Goal: Check status: Check status

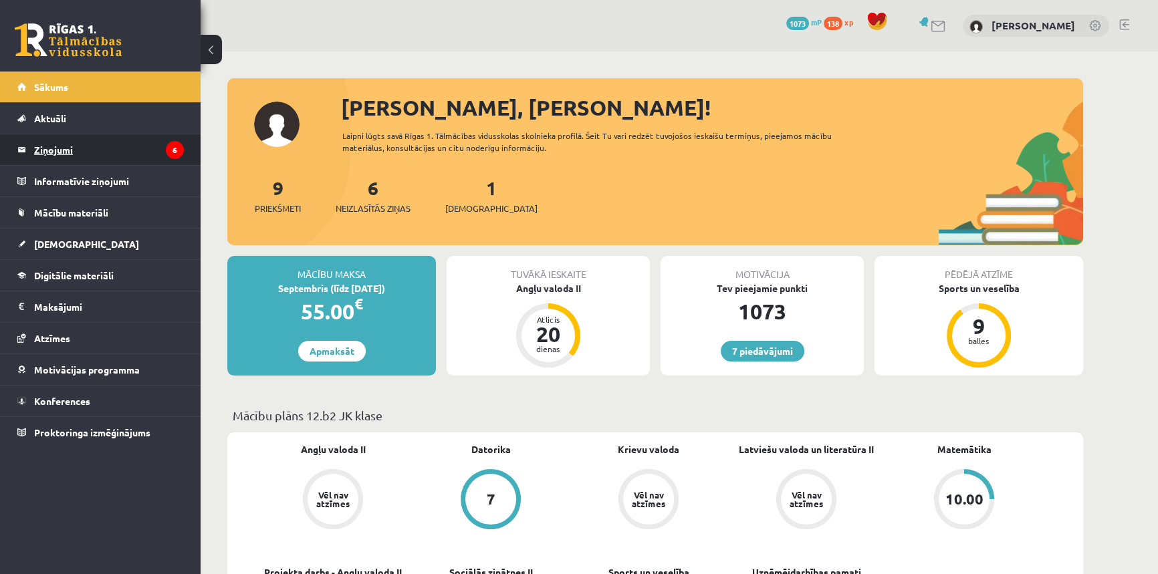
click at [52, 158] on legend "Ziņojumi 6" at bounding box center [109, 149] width 150 height 31
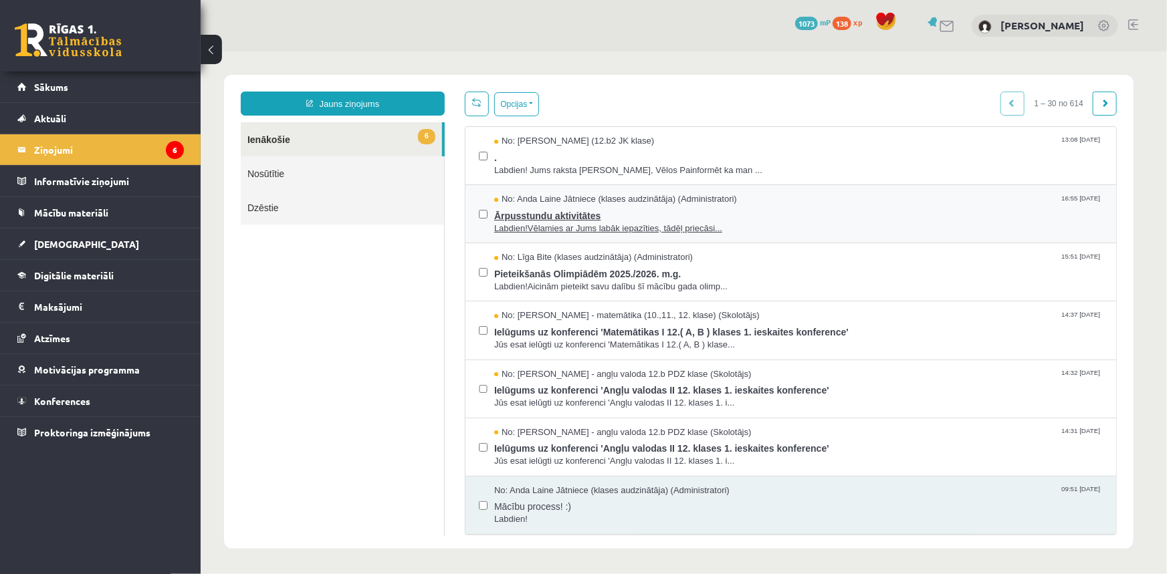
click at [584, 222] on span "Labdien!Vēlamies ar Jums labāk iepazīties, tādēļ priecāsi..." at bounding box center [797, 228] width 608 height 13
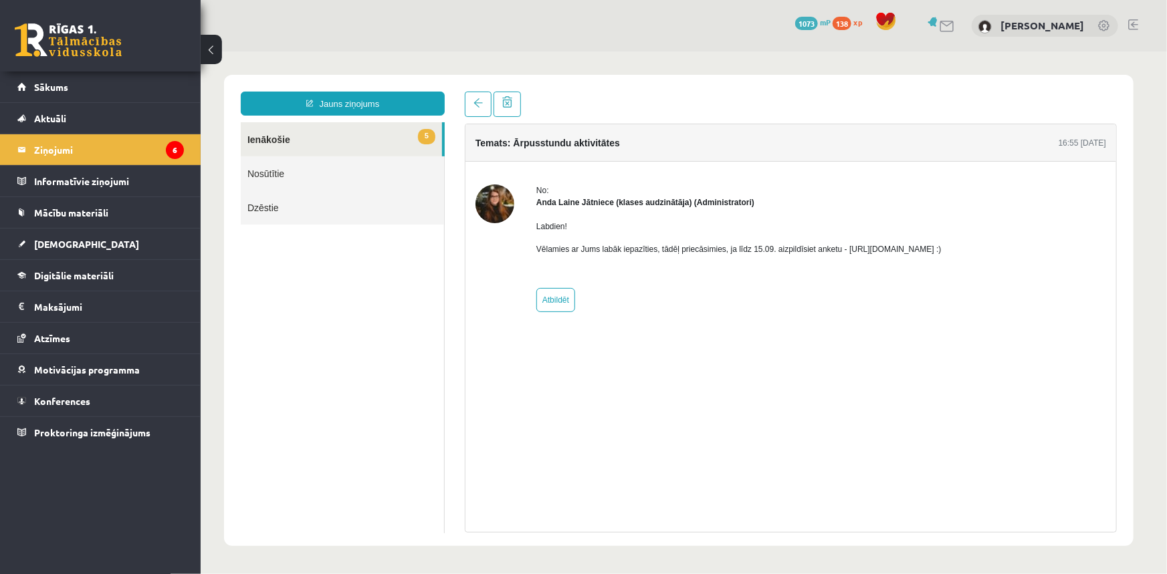
drag, startPoint x: 839, startPoint y: 249, endPoint x: 982, endPoint y: 253, distance: 143.1
click at [941, 253] on p "Vēlamies ar Jums labāk iepazīties, tādēļ priecāsimies, ja līdz 15.09. aizpildīs…" at bounding box center [738, 249] width 405 height 12
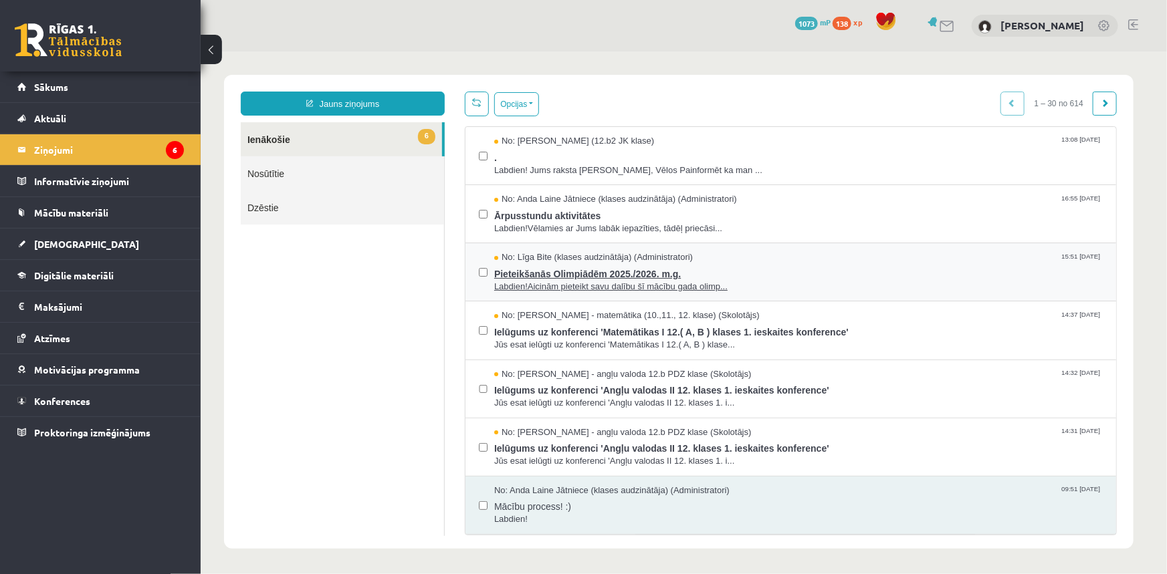
click at [566, 273] on span "Pieteikšanās Olimpiādēm 2025./2026. m.g." at bounding box center [797, 271] width 608 height 17
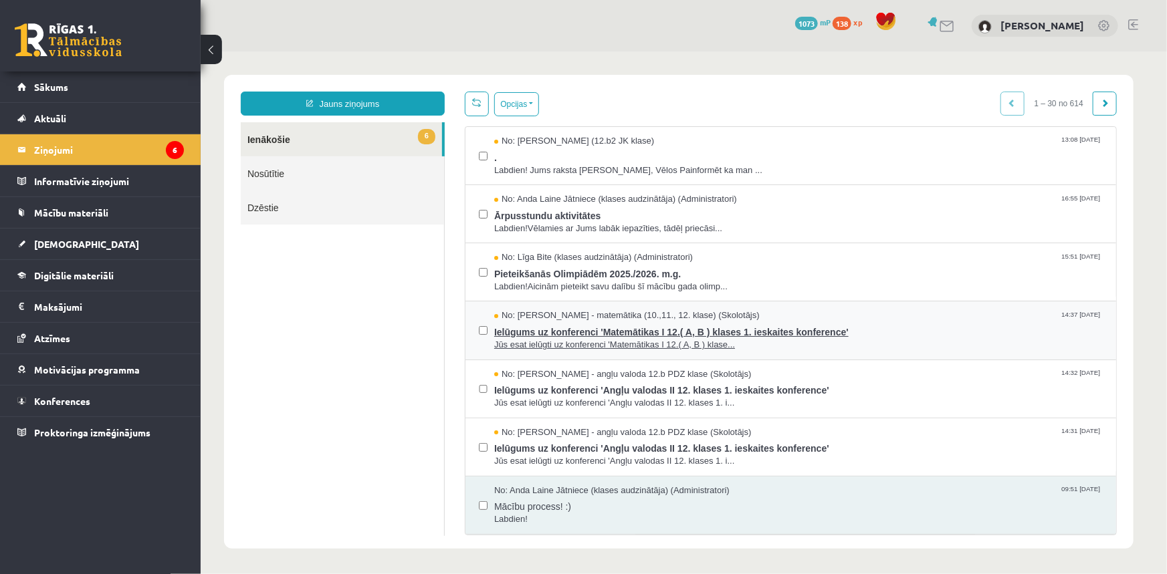
click at [561, 333] on span "Ielūgums uz konferenci 'Matemātikas I 12.( A, B ) klases 1. ieskaites konferenc…" at bounding box center [797, 330] width 608 height 17
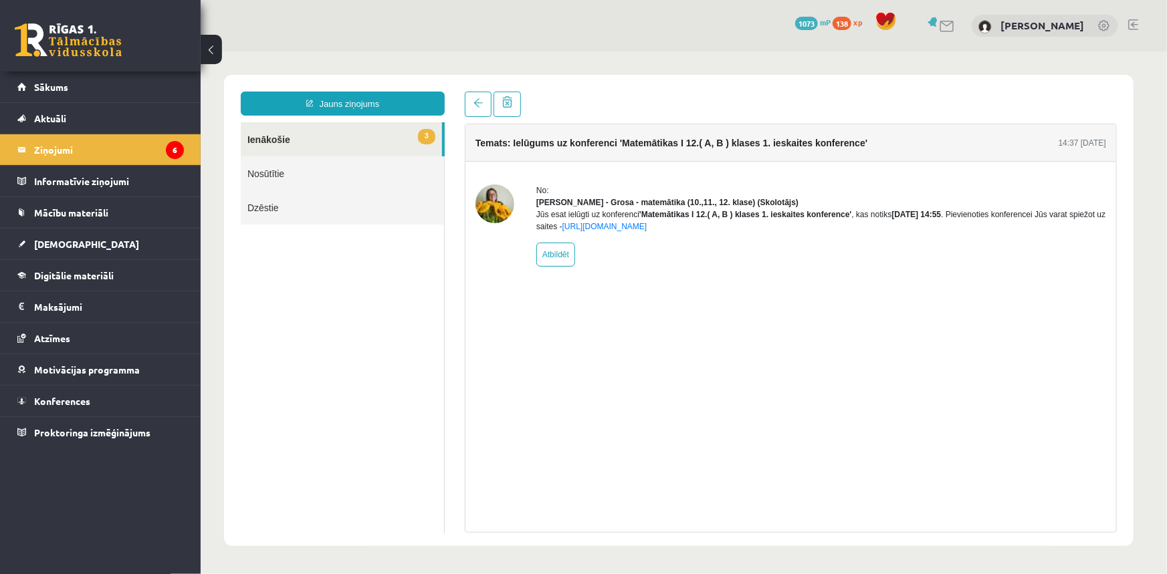
drag, startPoint x: 546, startPoint y: 340, endPoint x: 561, endPoint y: 328, distance: 19.5
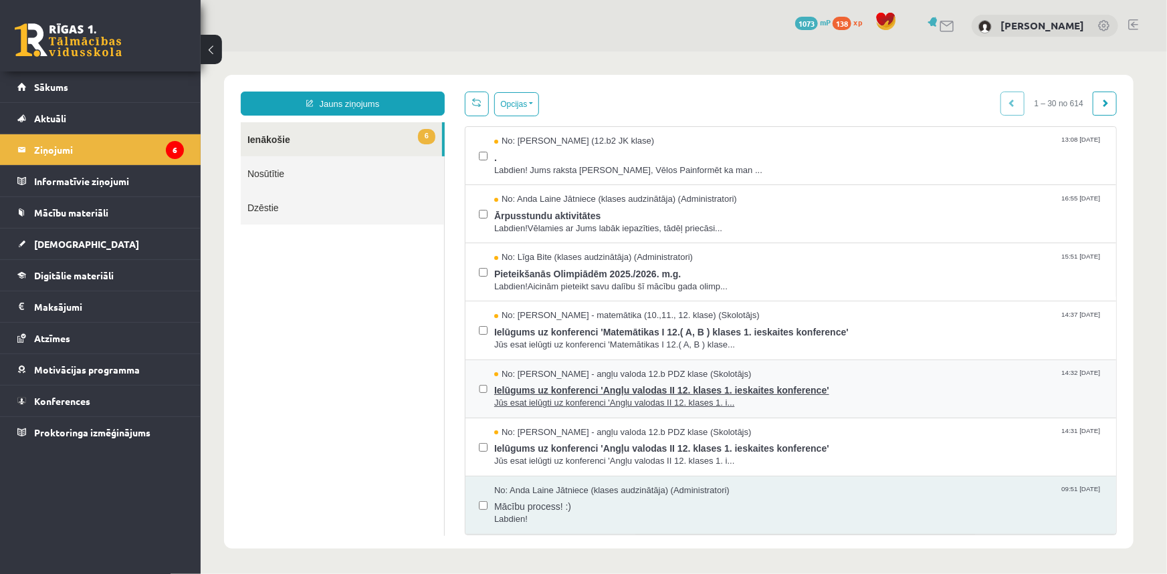
click at [562, 396] on span "Jūs esat ielūgti uz konferenci 'Angļu valodas II 12. klases 1. i..." at bounding box center [797, 402] width 608 height 13
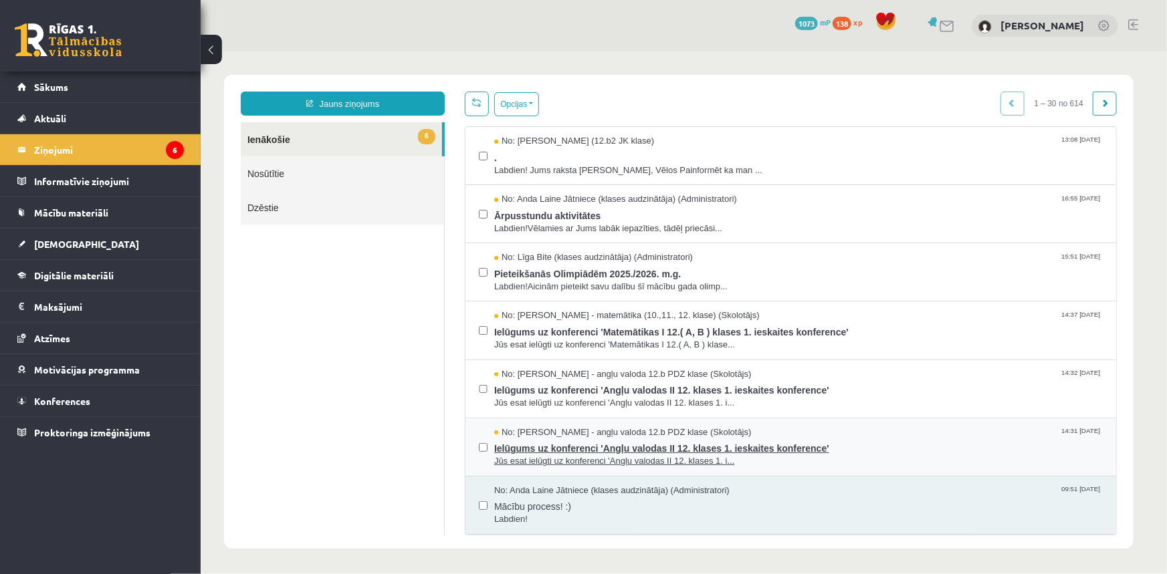
click at [562, 435] on span "No: [PERSON_NAME] - angļu valoda 12.b PDZ klase (Skolotājs)" at bounding box center [621, 432] width 257 height 13
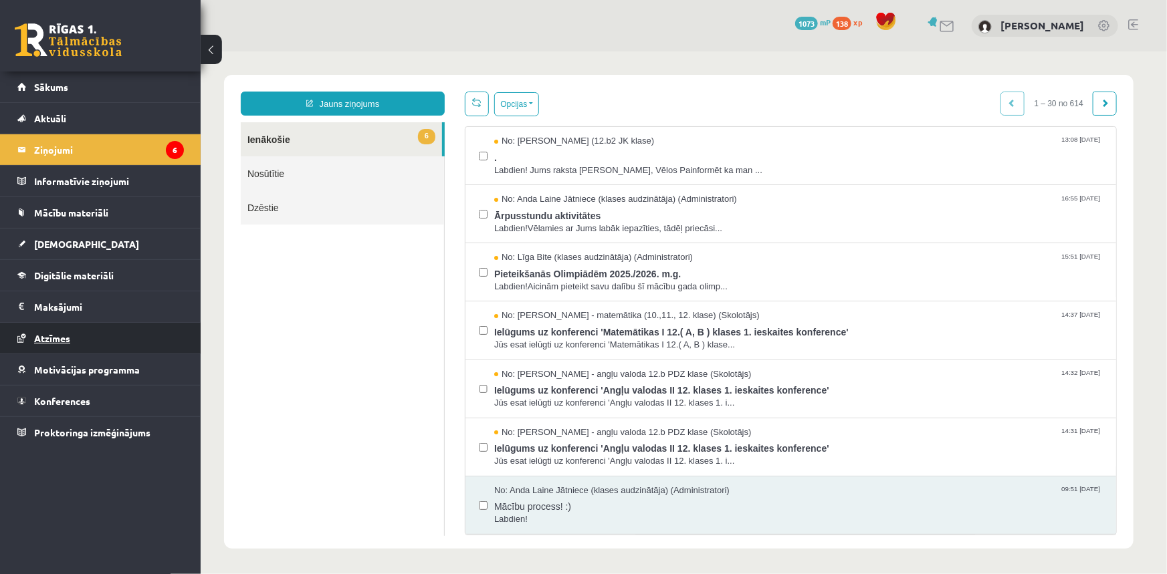
click at [31, 338] on link "Atzīmes" at bounding box center [100, 338] width 166 height 31
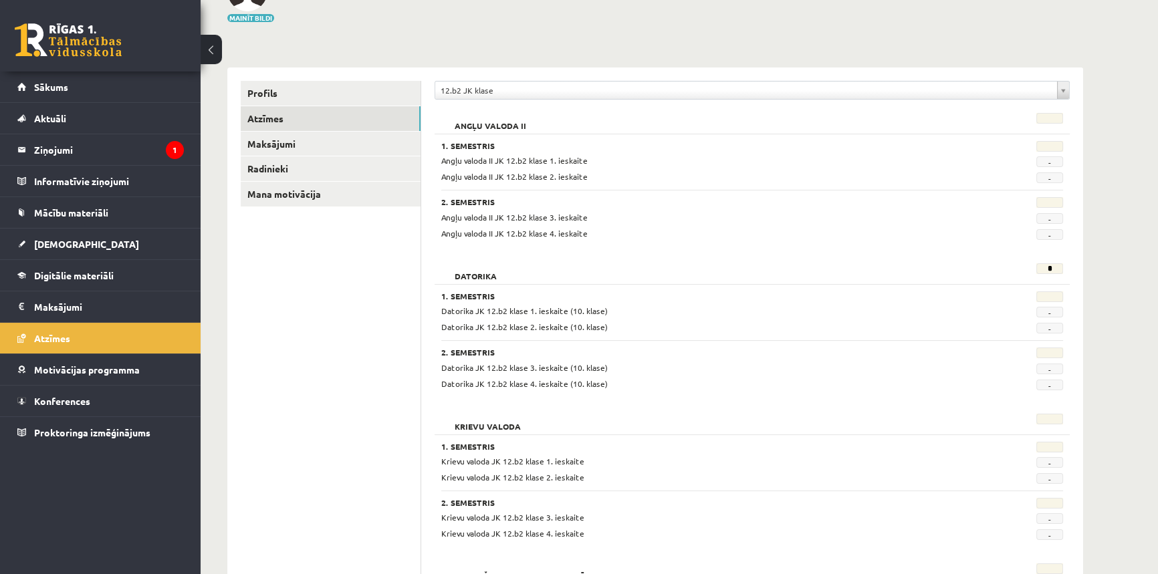
scroll to position [243, 0]
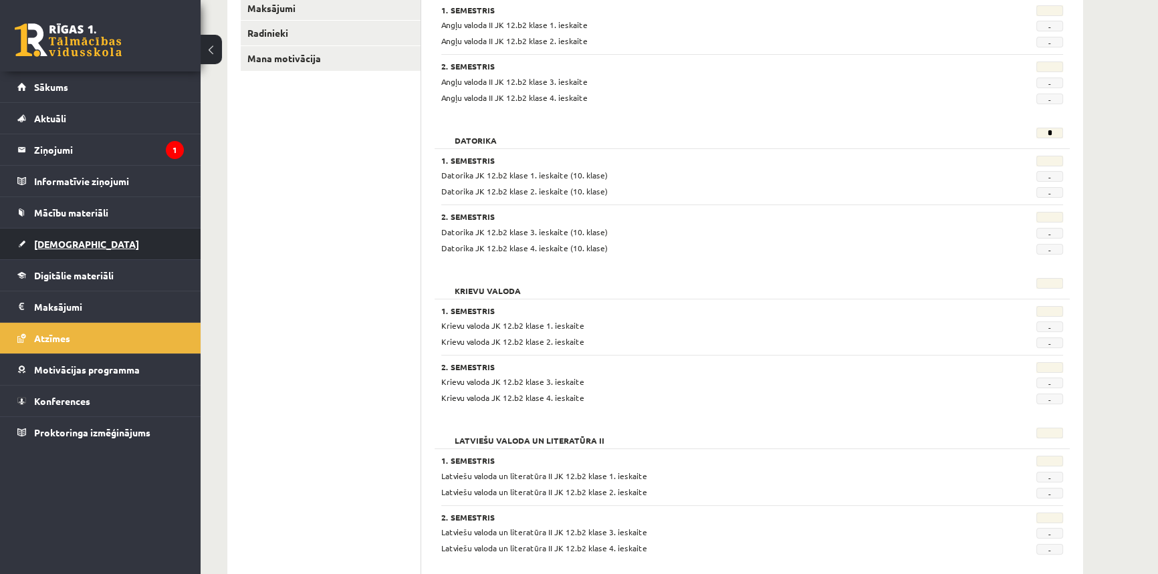
click at [68, 230] on link "[DEMOGRAPHIC_DATA]" at bounding box center [100, 244] width 166 height 31
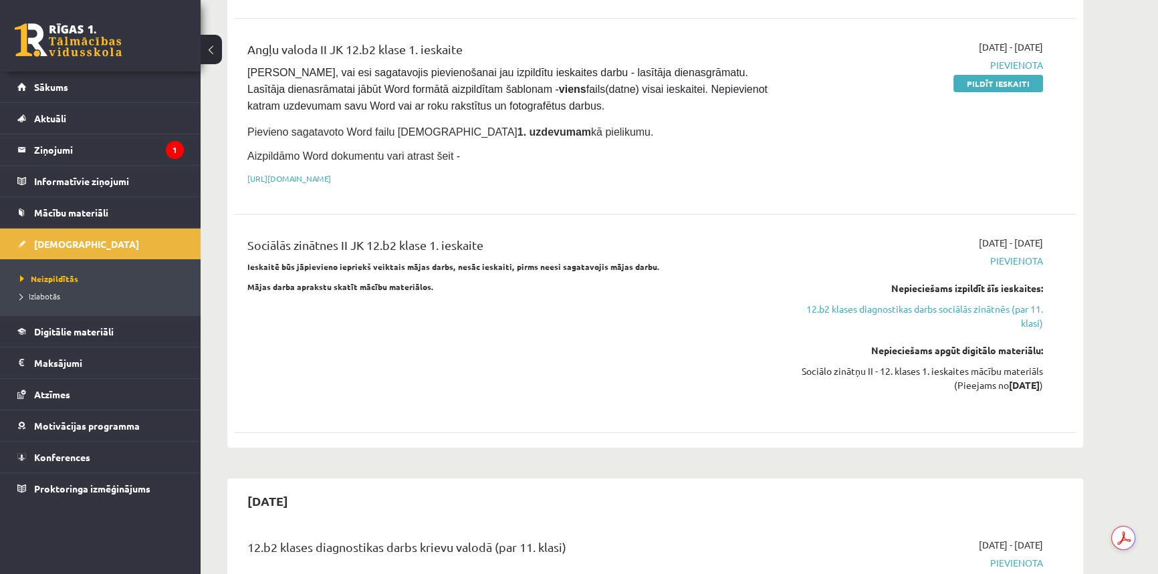
click at [43, 300] on link "Izlabotās" at bounding box center [103, 296] width 167 height 12
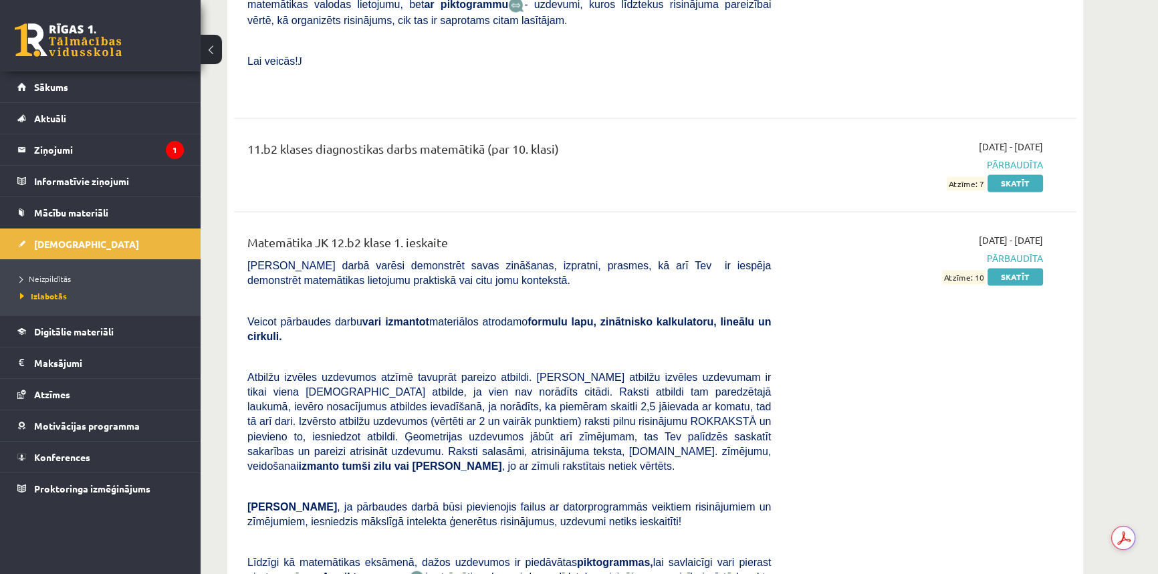
scroll to position [9117, 0]
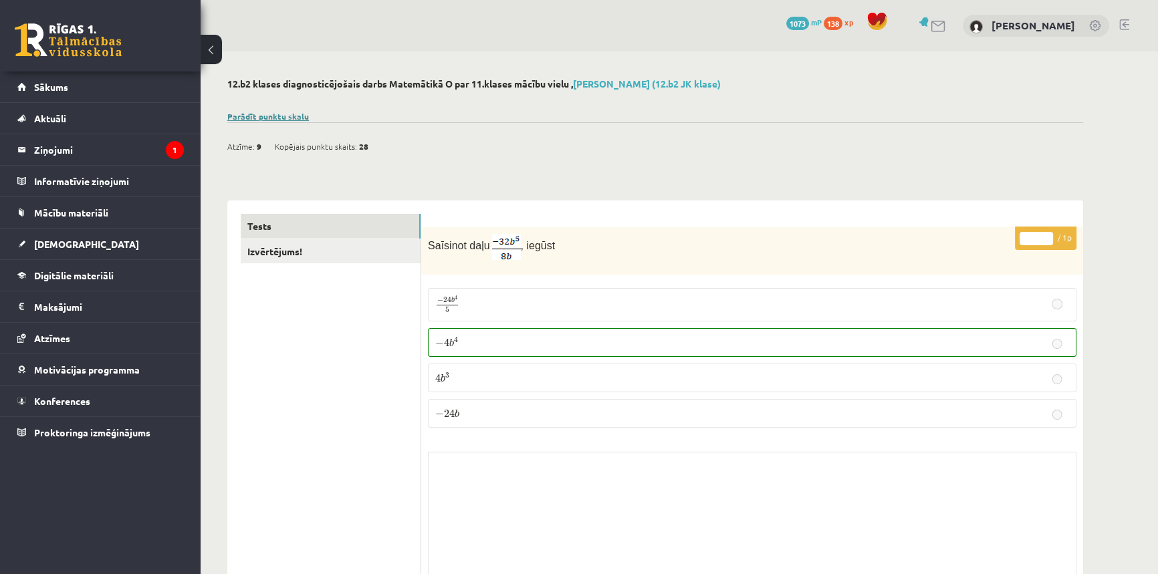
click at [295, 112] on link "Parādīt punktu skalu" at bounding box center [268, 116] width 82 height 11
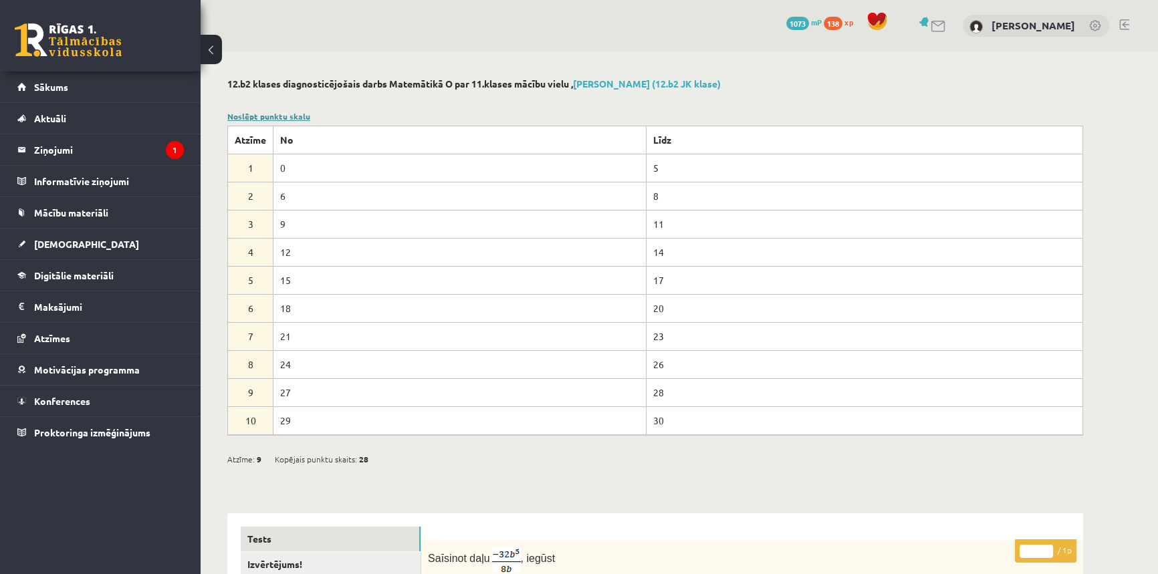
click at [295, 112] on link "Noslēpt punktu skalu" at bounding box center [268, 116] width 83 height 11
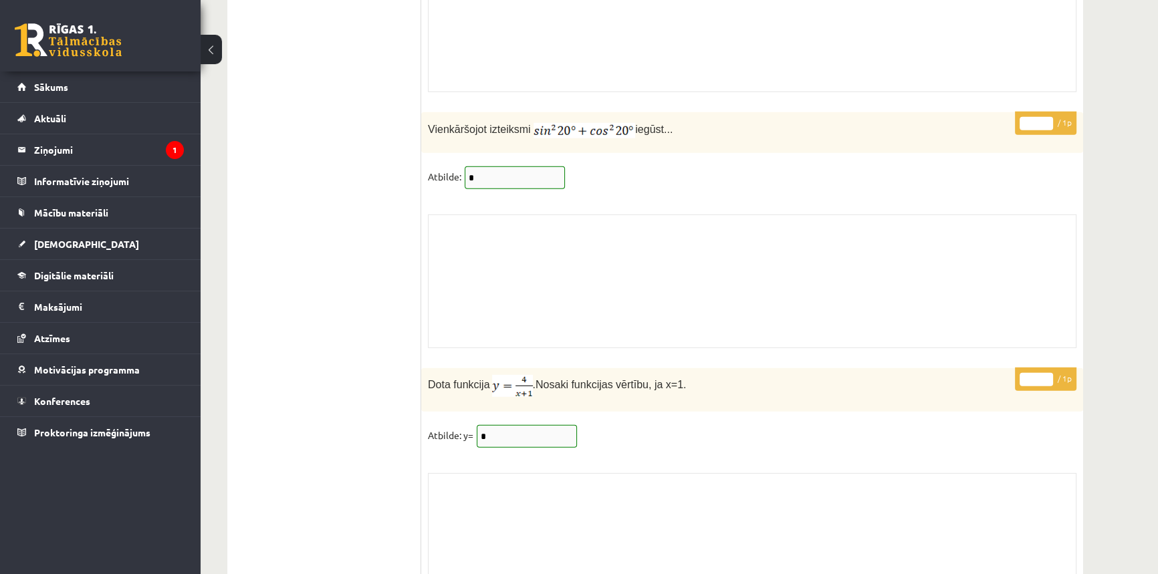
scroll to position [10970, 0]
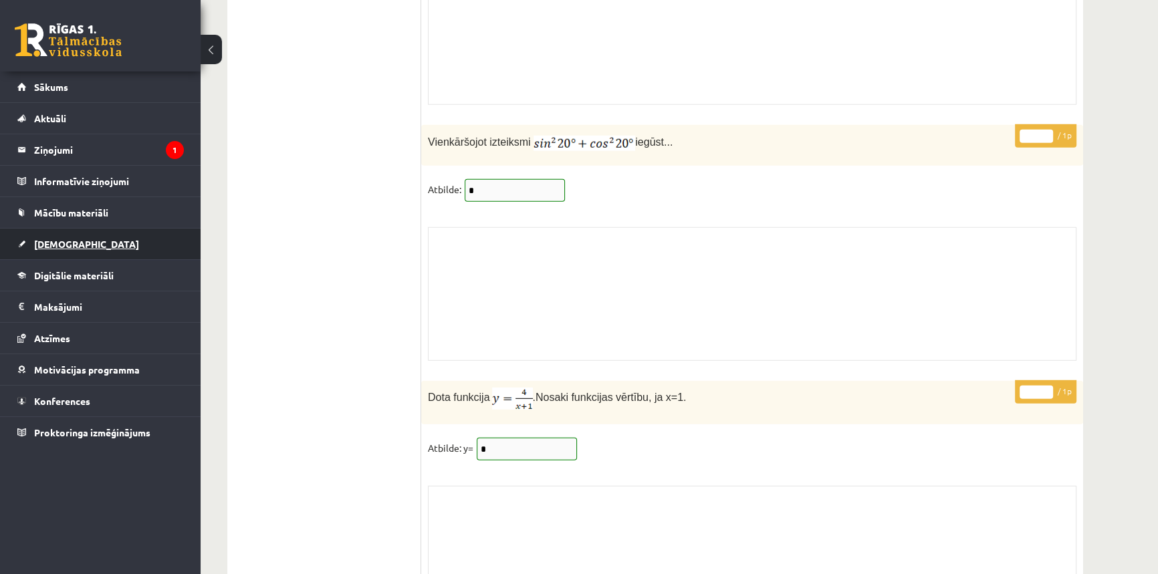
click at [69, 241] on span "[DEMOGRAPHIC_DATA]" at bounding box center [86, 244] width 105 height 12
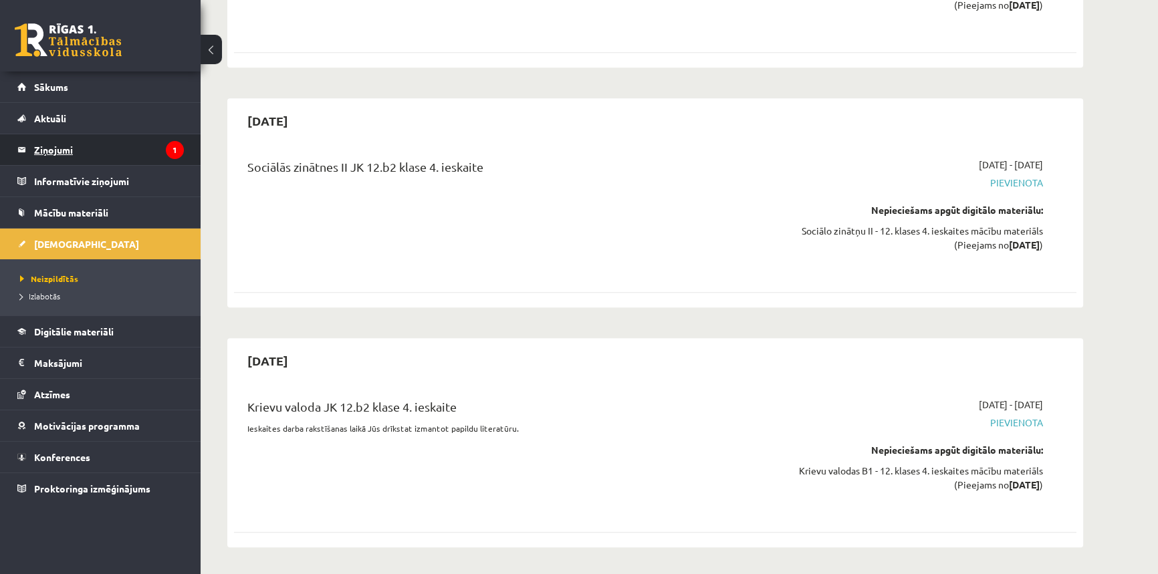
scroll to position [7592, 0]
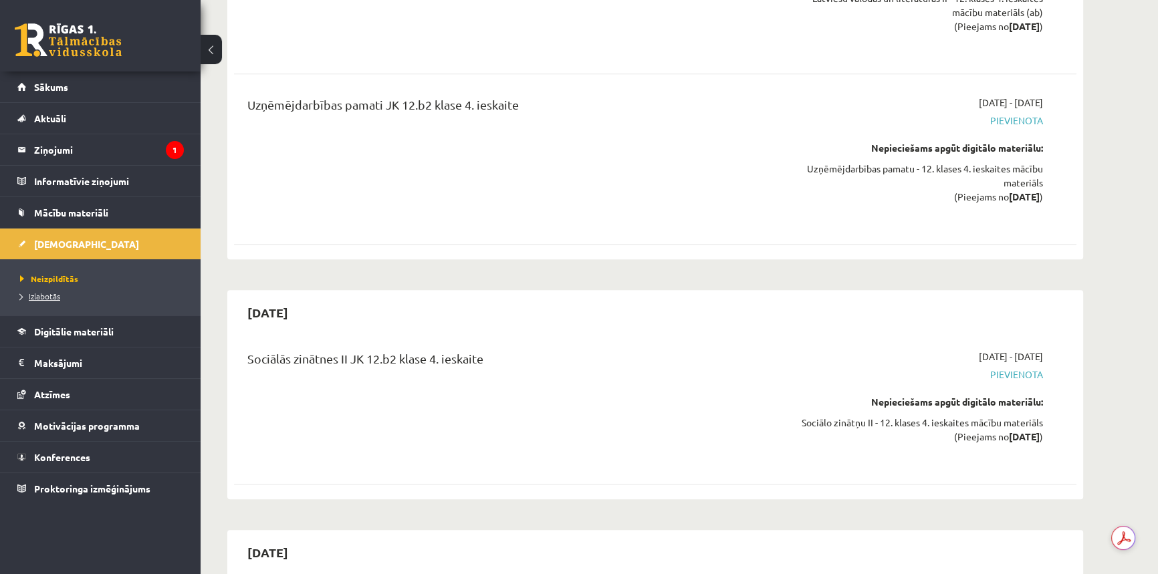
click at [45, 295] on span "Izlabotās" at bounding box center [40, 296] width 40 height 11
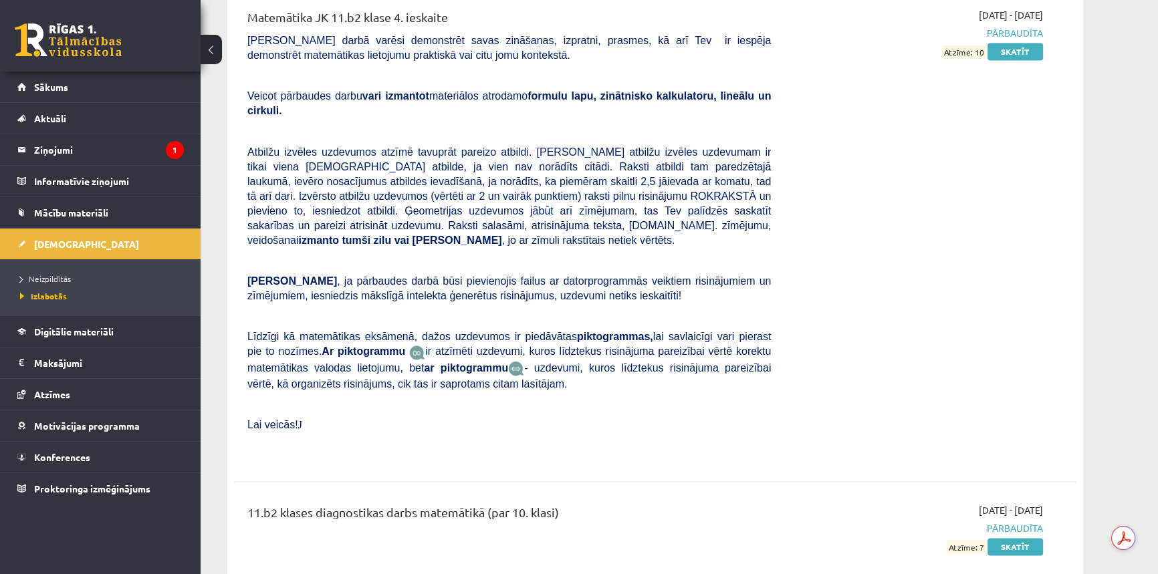
scroll to position [8747, 0]
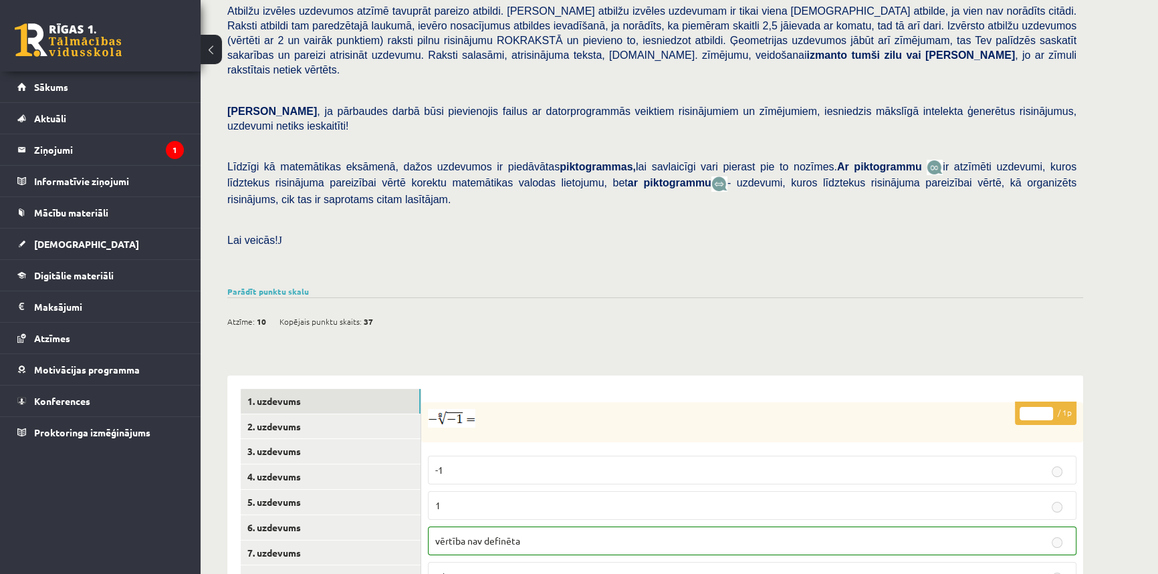
scroll to position [79, 0]
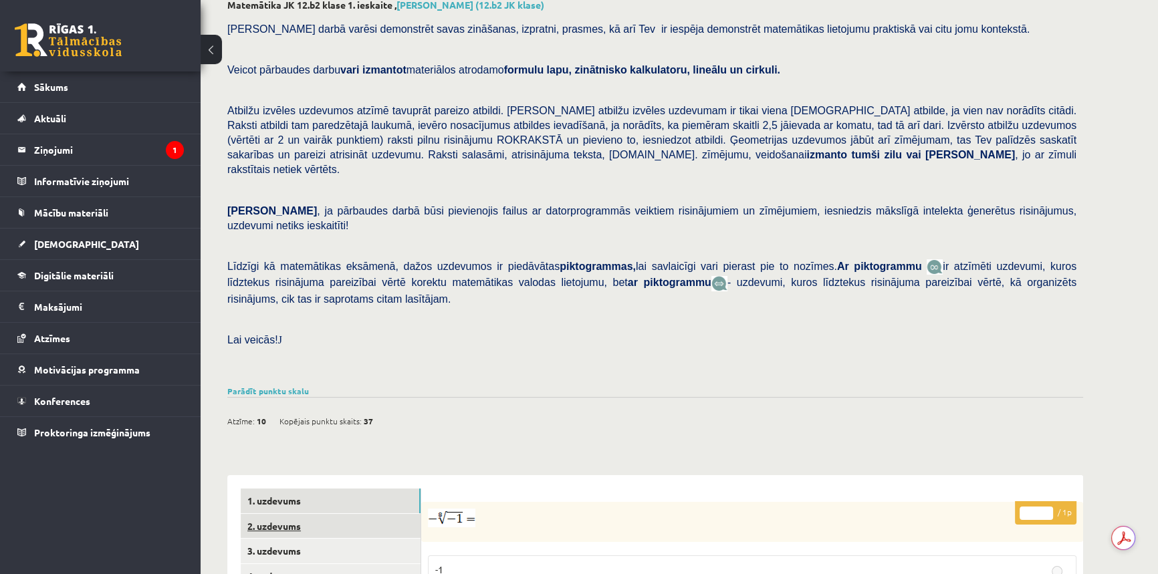
click at [304, 514] on link "2. uzdevums" at bounding box center [331, 526] width 180 height 25
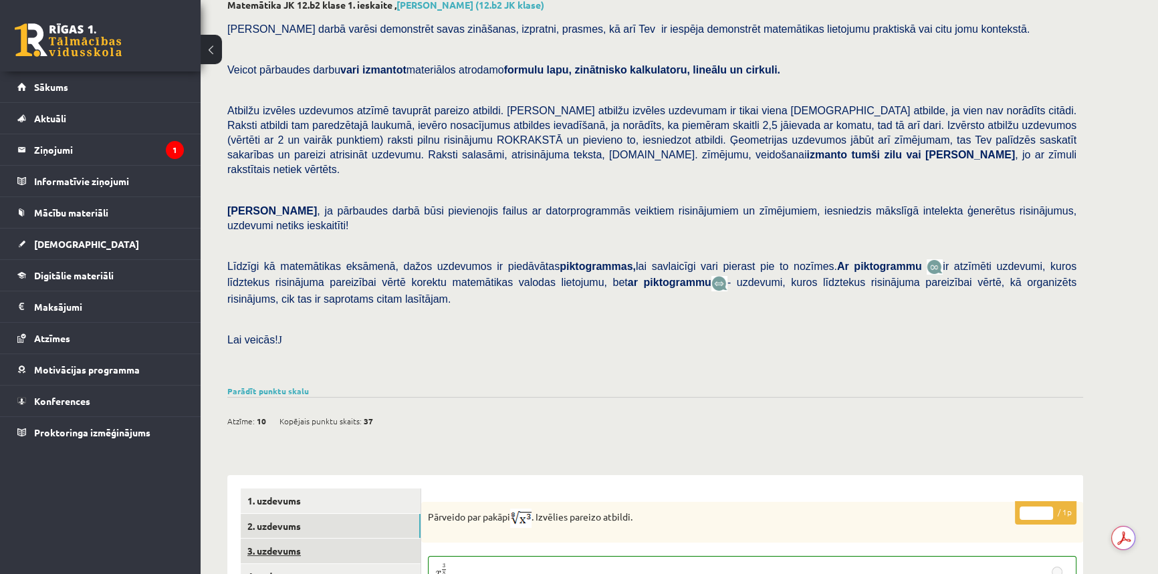
click at [311, 539] on link "3. uzdevums" at bounding box center [331, 551] width 180 height 25
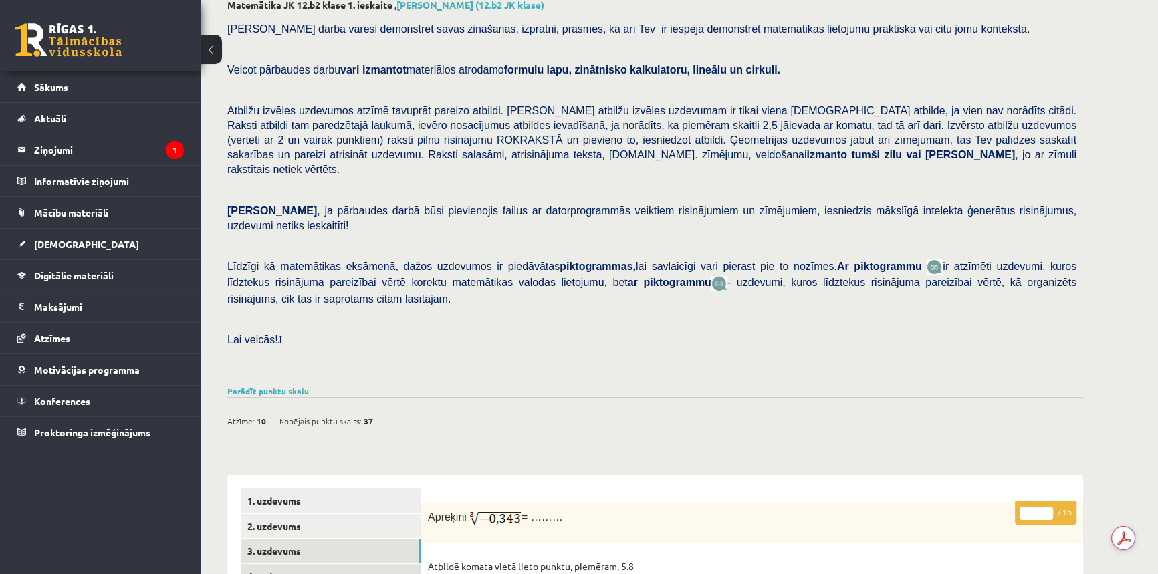
click at [291, 564] on link "4. uzdevums" at bounding box center [331, 576] width 180 height 25
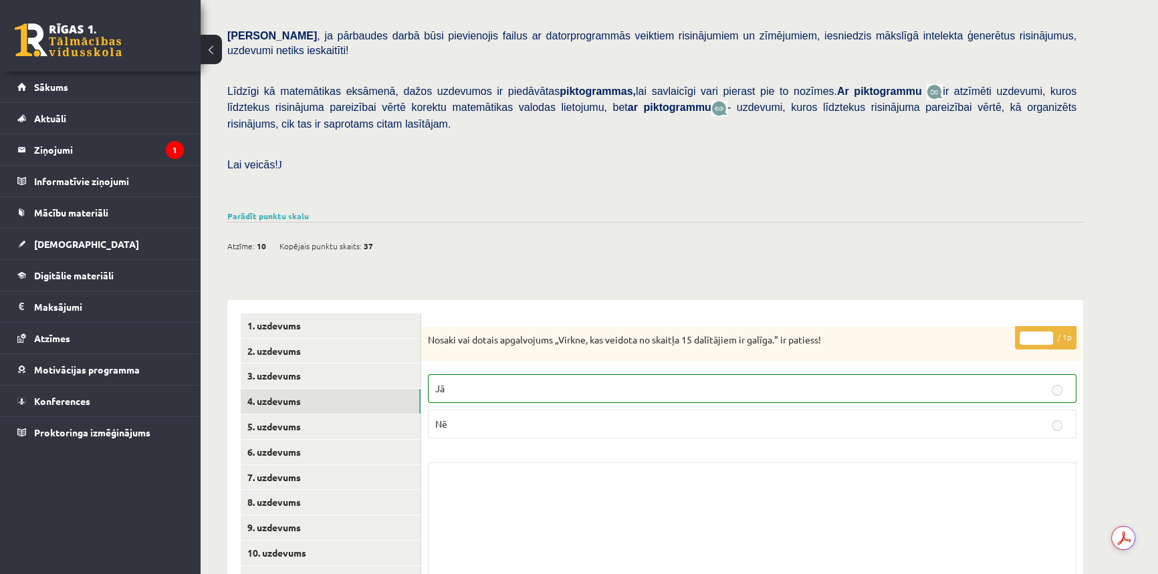
scroll to position [261, 0]
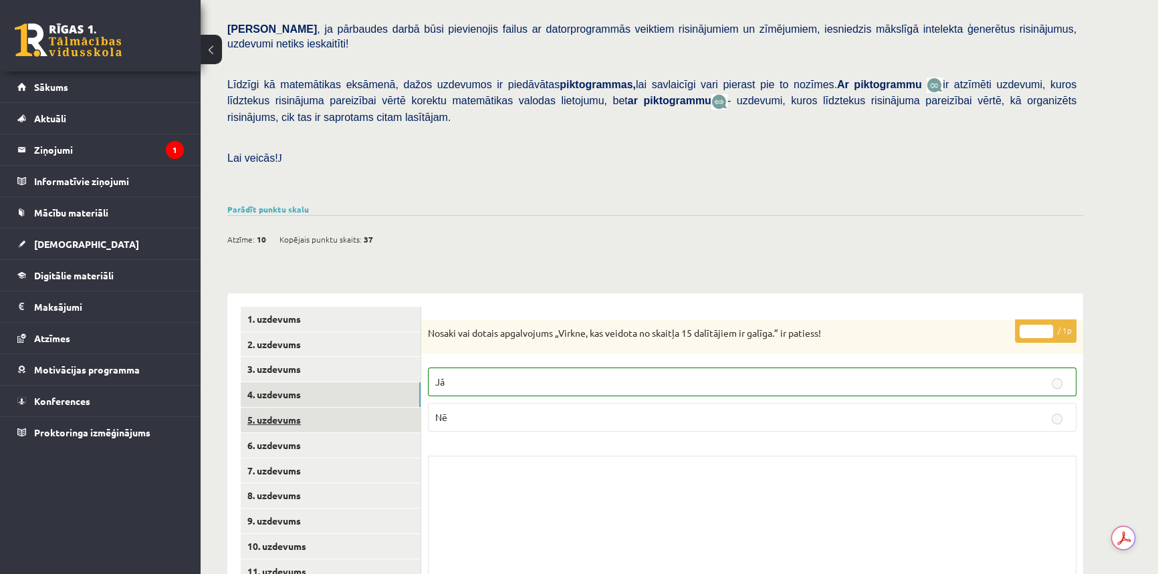
click at [302, 408] on link "5. uzdevums" at bounding box center [331, 420] width 180 height 25
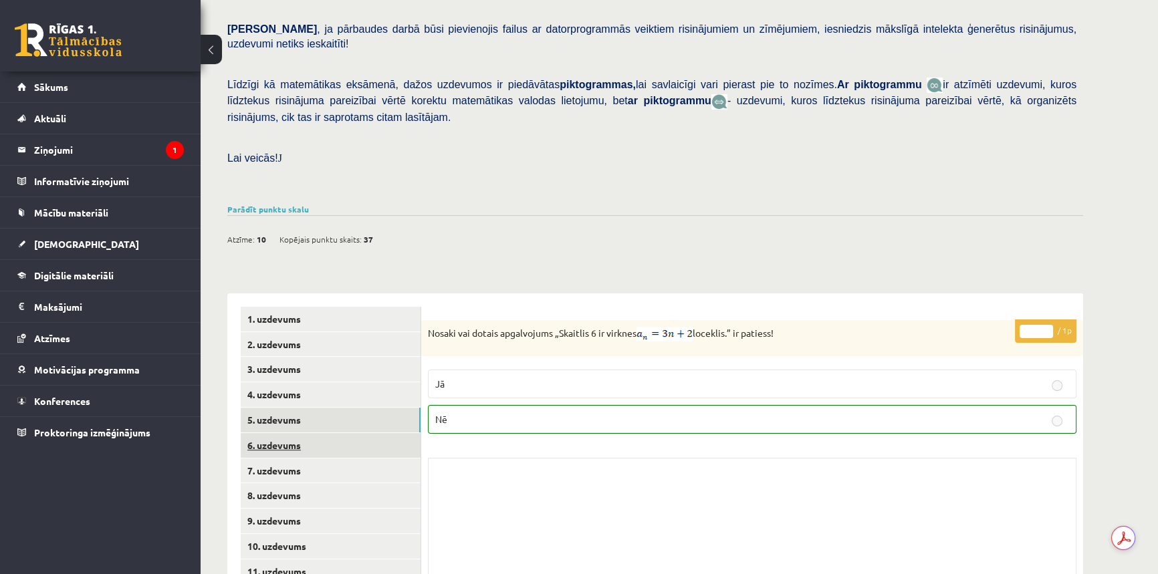
click at [335, 433] on link "6. uzdevums" at bounding box center [331, 445] width 180 height 25
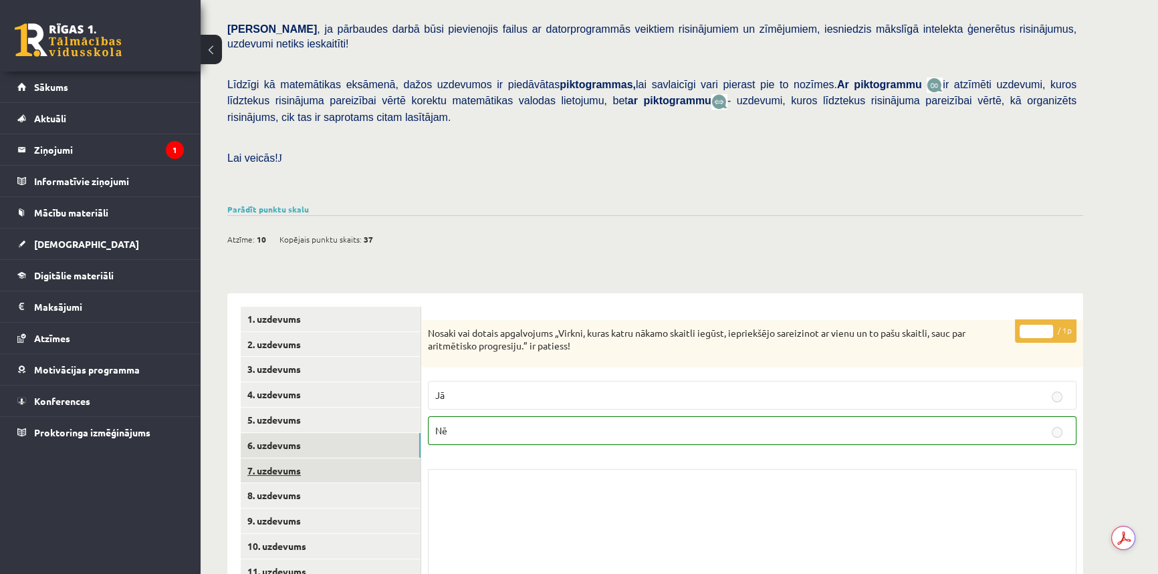
click at [318, 459] on link "7. uzdevums" at bounding box center [331, 471] width 180 height 25
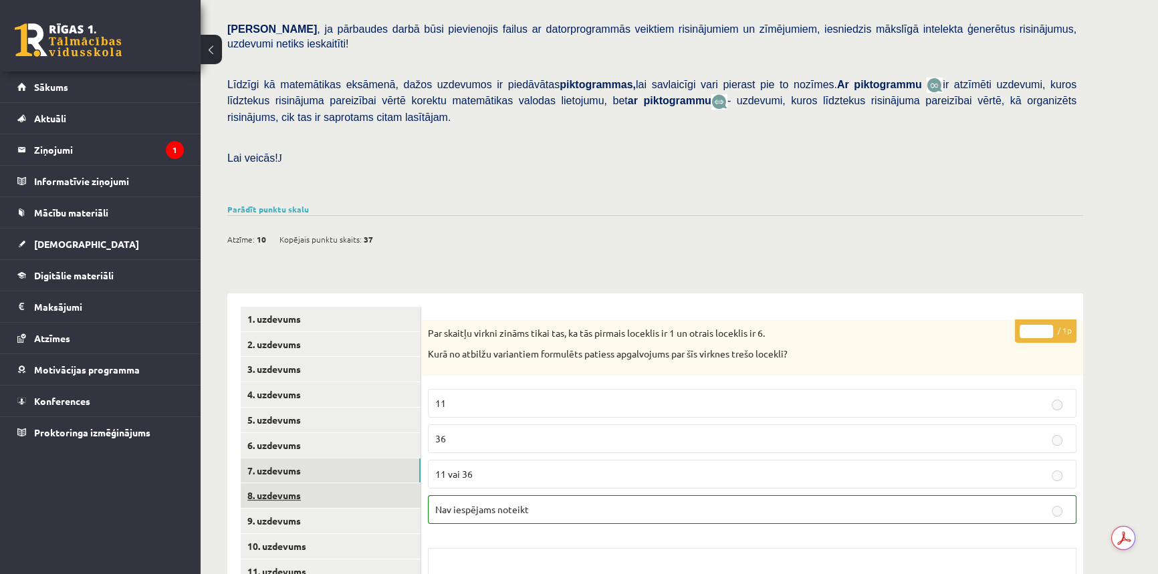
click at [279, 483] on link "8. uzdevums" at bounding box center [331, 495] width 180 height 25
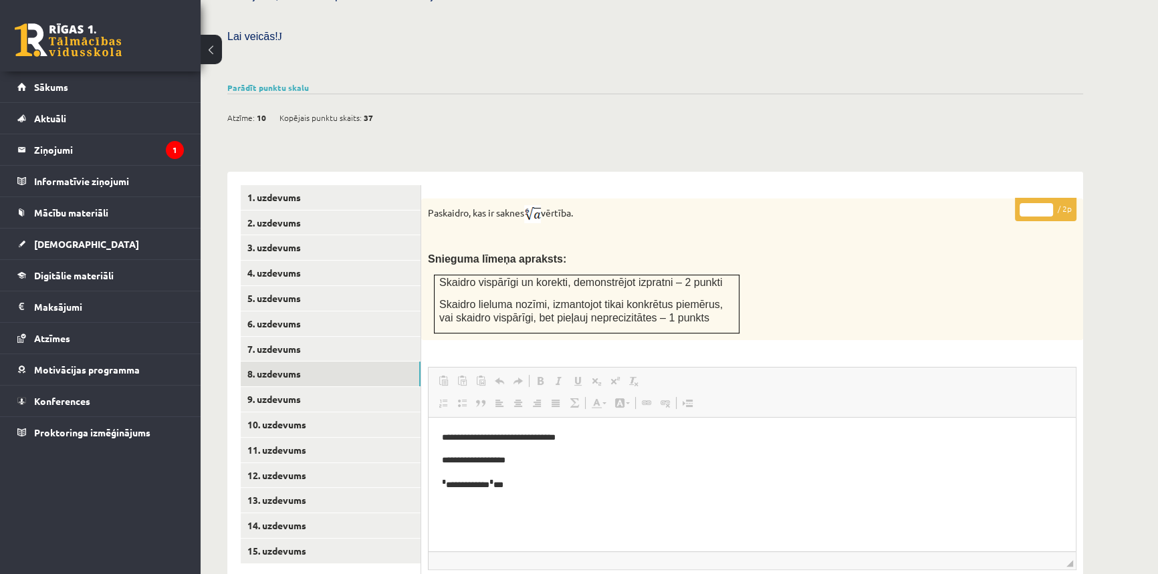
scroll to position [0, 0]
click at [306, 387] on link "9. uzdevums" at bounding box center [331, 399] width 180 height 25
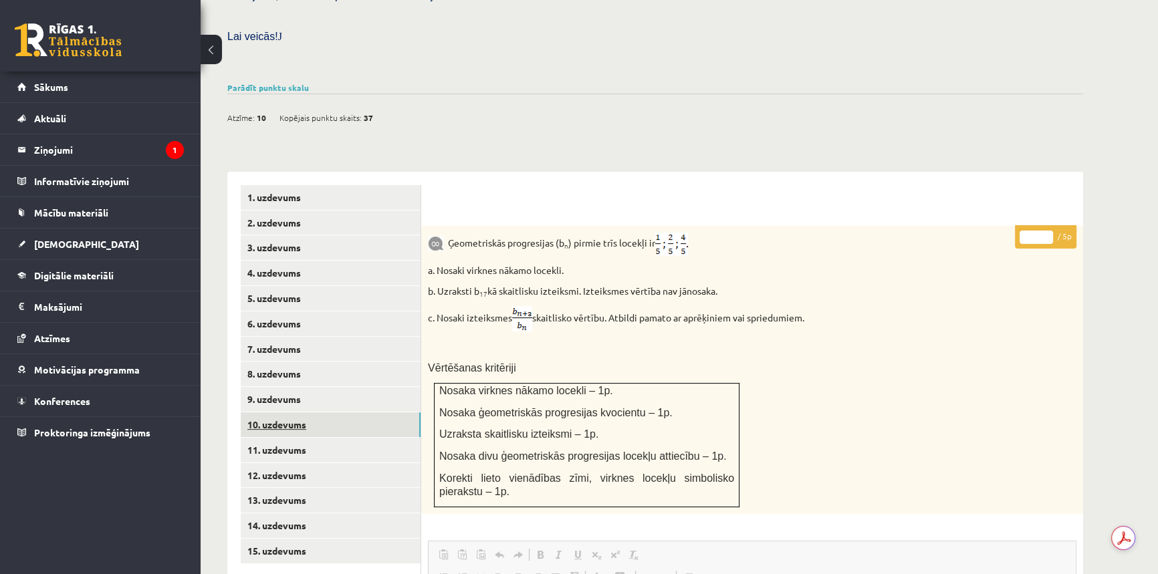
click at [294, 413] on link "10. uzdevums" at bounding box center [331, 425] width 180 height 25
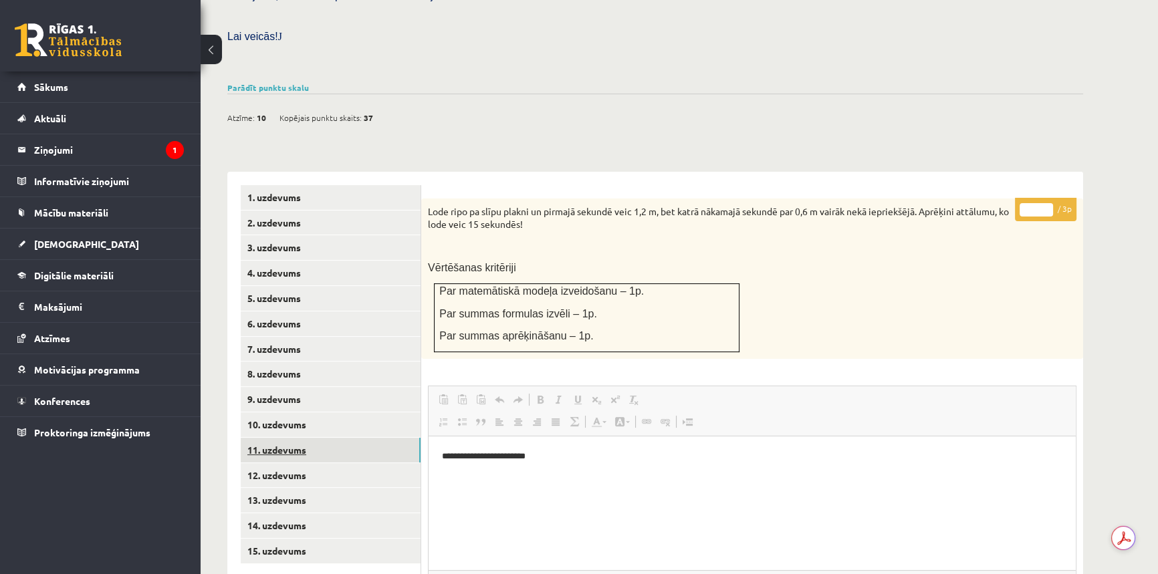
click at [312, 438] on link "11. uzdevums" at bounding box center [331, 450] width 180 height 25
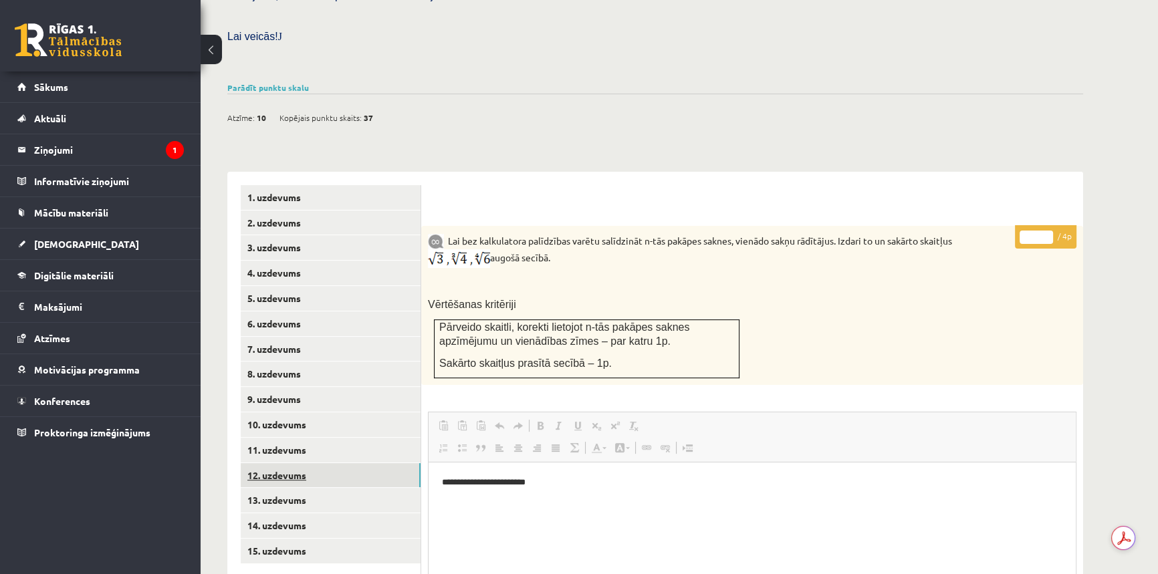
click at [356, 463] on link "12. uzdevums" at bounding box center [331, 475] width 180 height 25
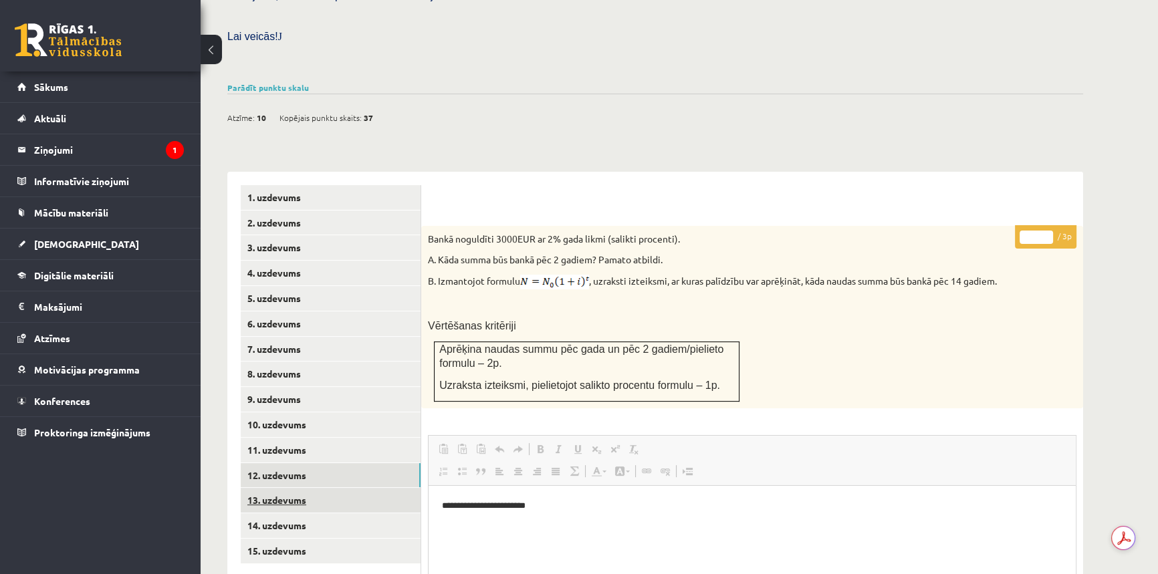
click at [308, 488] on link "13. uzdevums" at bounding box center [331, 500] width 180 height 25
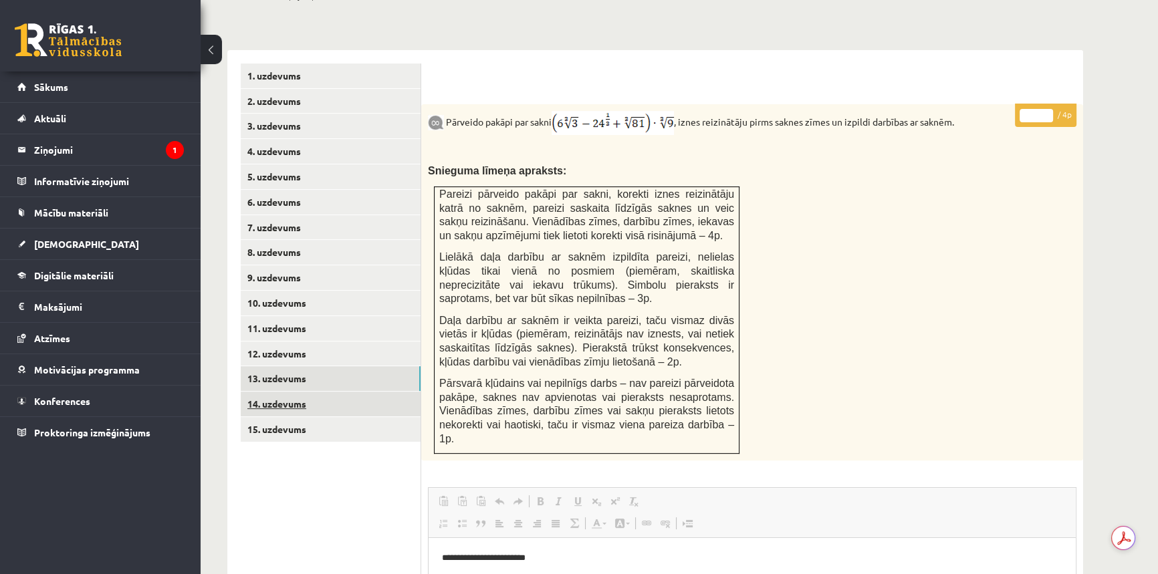
click at [318, 392] on link "14. uzdevums" at bounding box center [331, 404] width 180 height 25
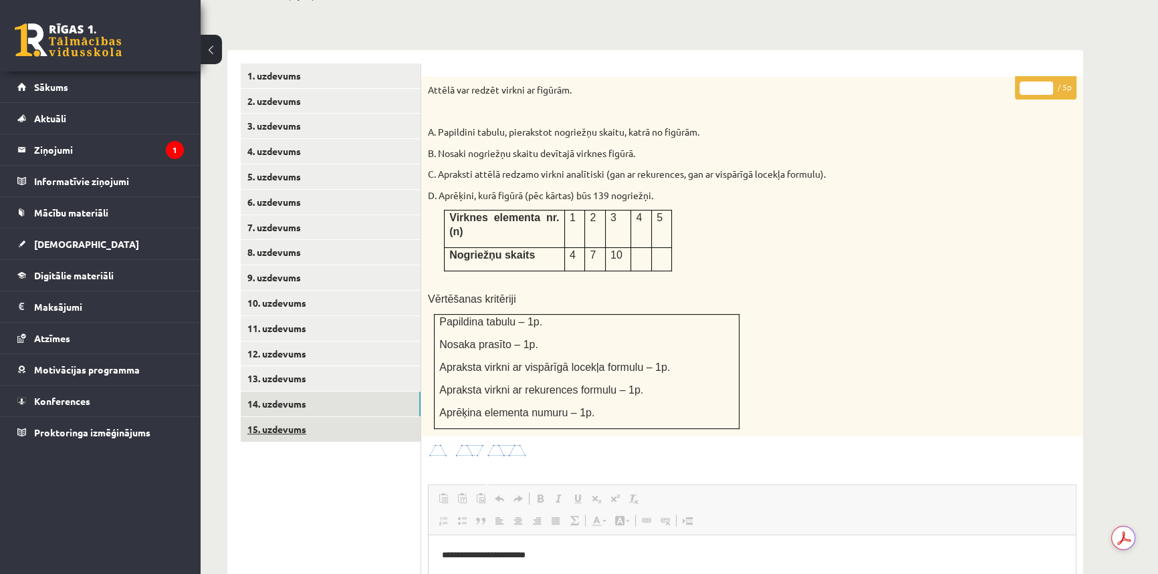
click at [302, 417] on link "15. uzdevums" at bounding box center [331, 429] width 180 height 25
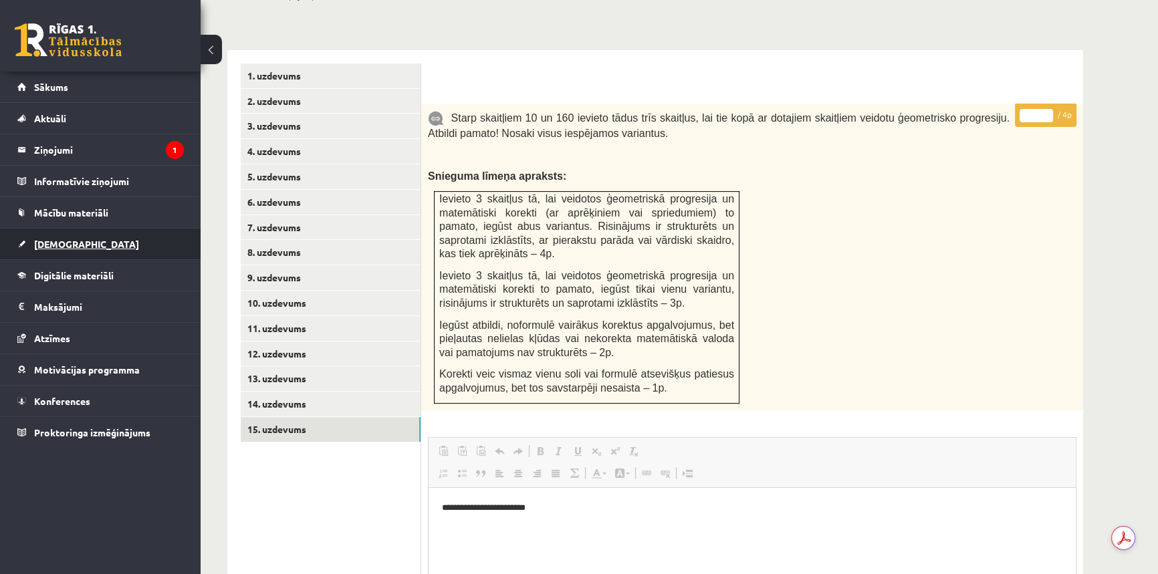
click at [63, 237] on link "[DEMOGRAPHIC_DATA]" at bounding box center [100, 244] width 166 height 31
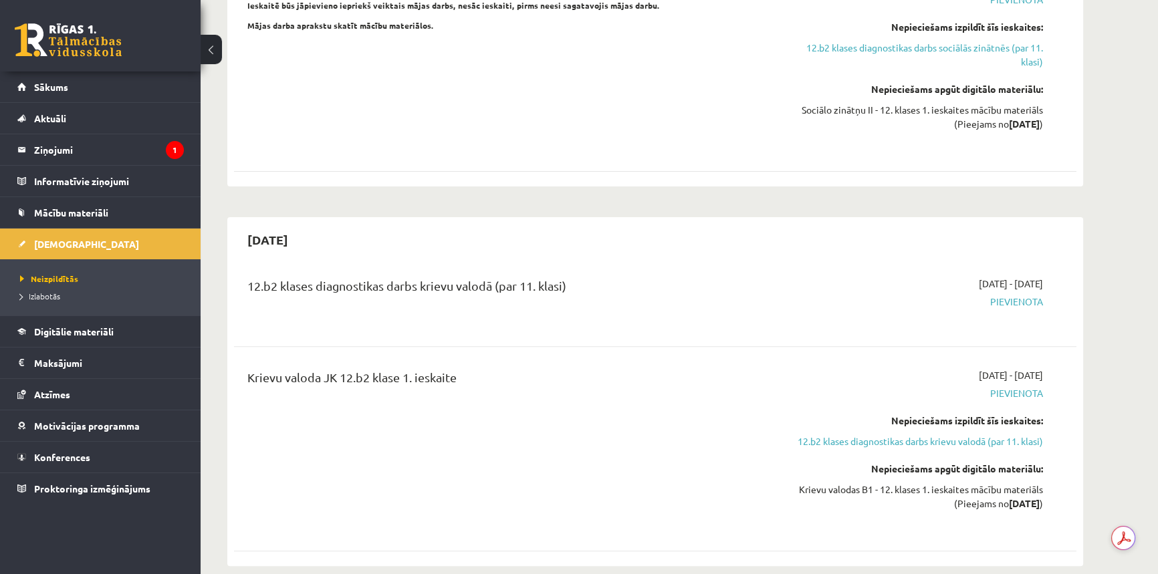
click at [87, 32] on link at bounding box center [68, 39] width 107 height 33
